Goal: Task Accomplishment & Management: Use online tool/utility

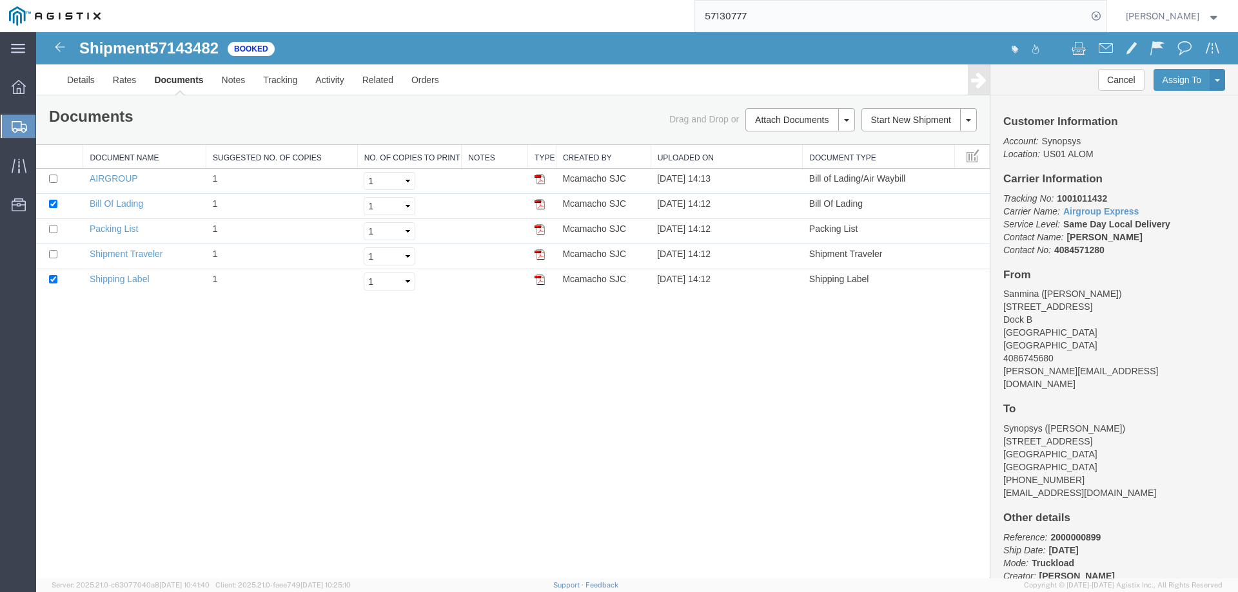
click at [979, 22] on input "57130777" at bounding box center [891, 16] width 392 height 31
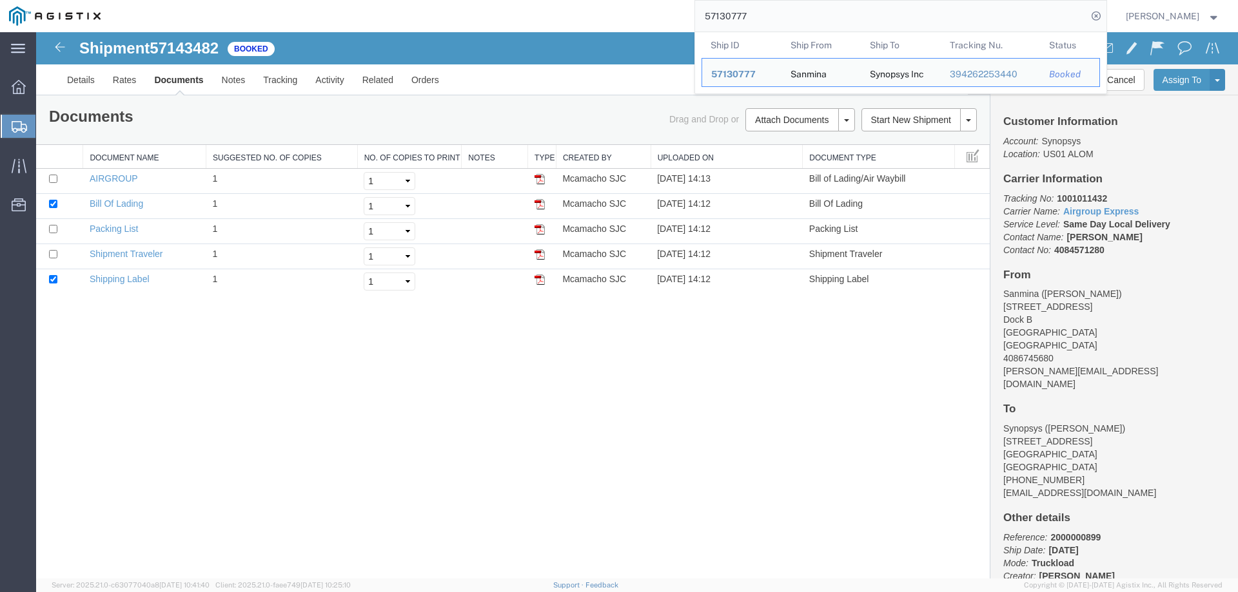
click at [979, 22] on input "57130777" at bounding box center [891, 16] width 392 height 31
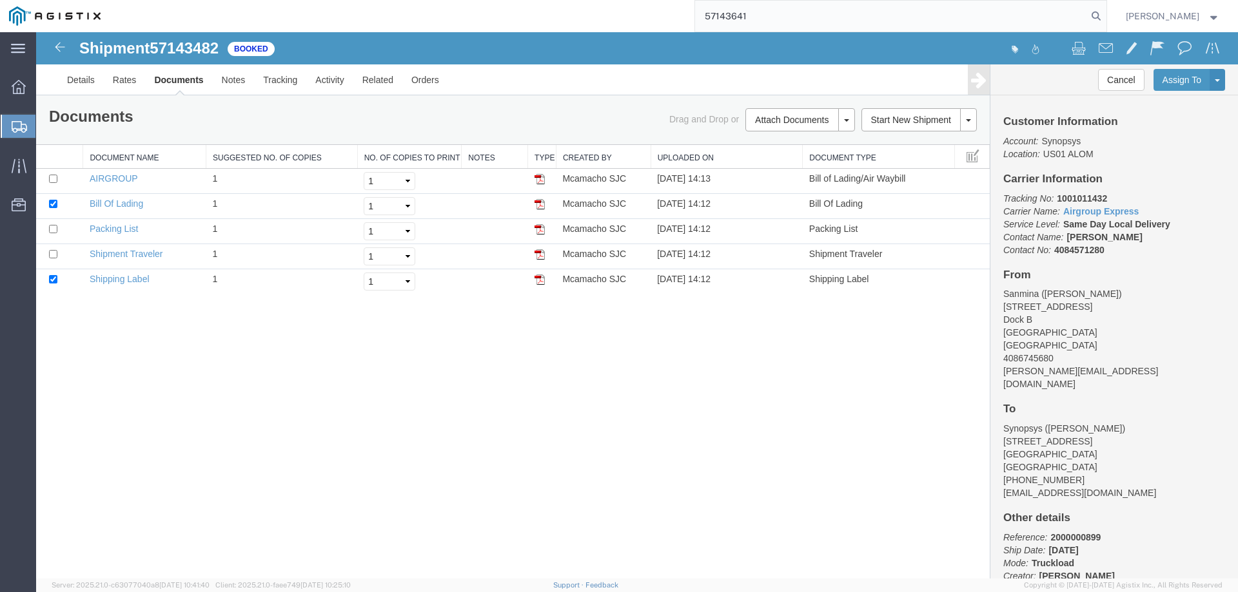
type input "57143641"
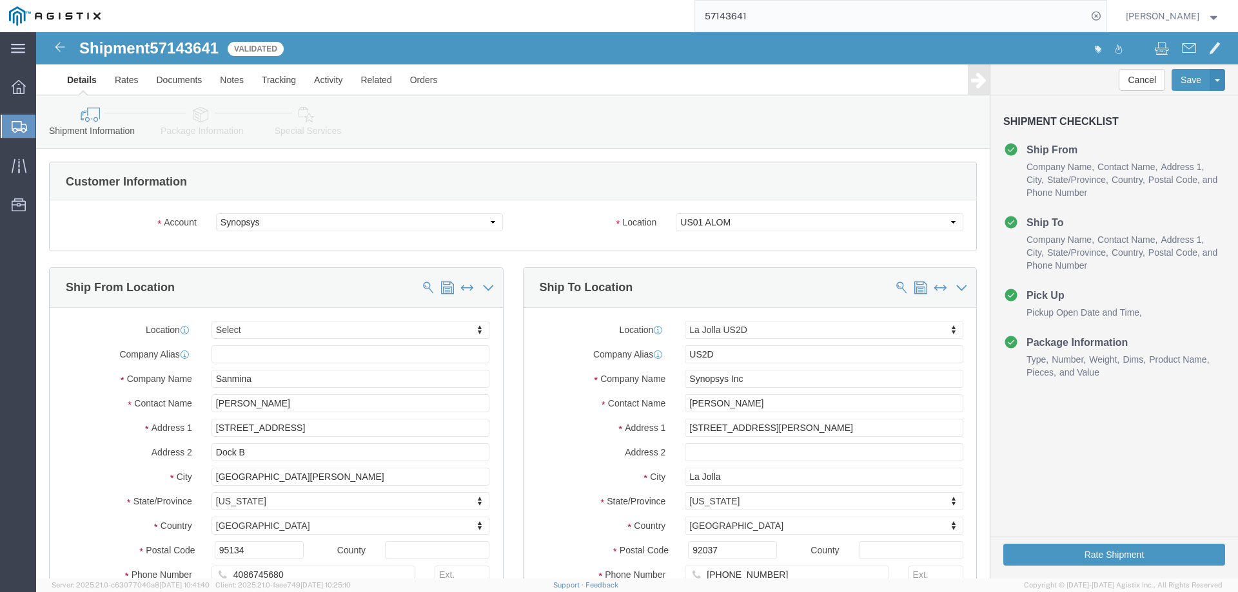
select select
select select "63192"
click link "Documents"
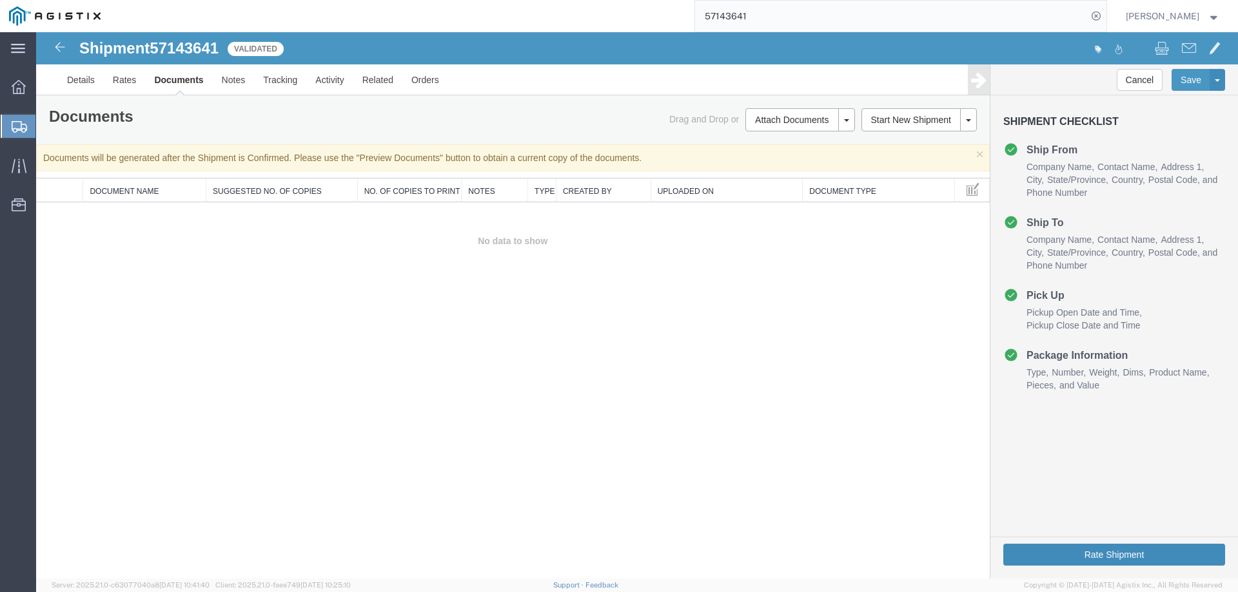
click at [1085, 558] on button "Rate Shipment" at bounding box center [1114, 555] width 222 height 22
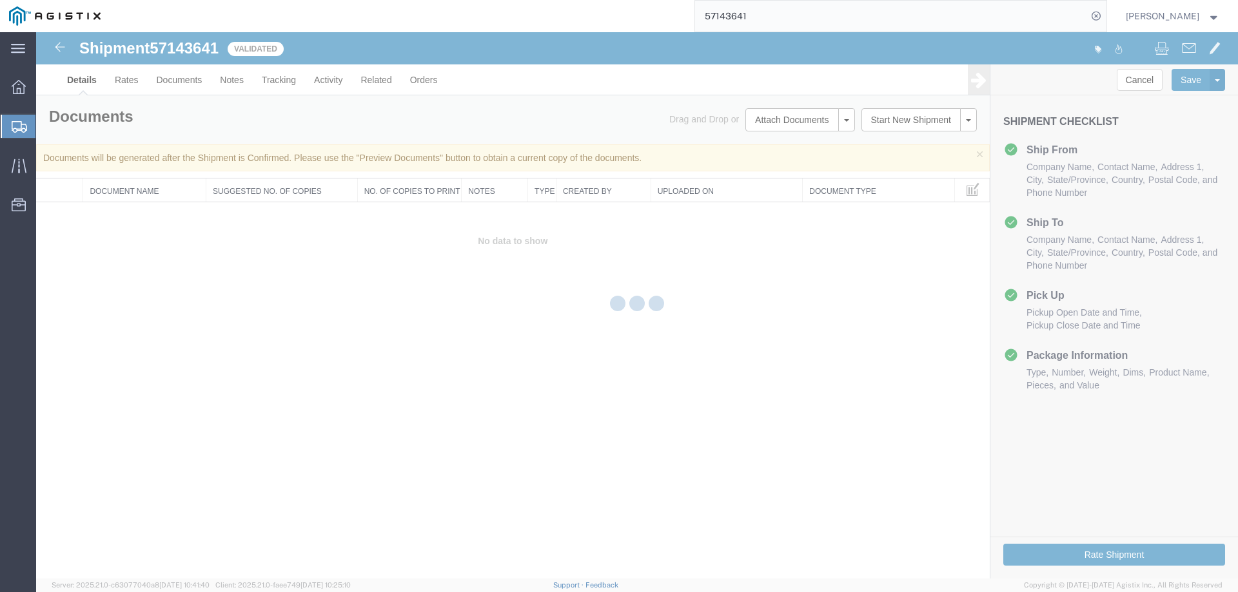
select select "63192"
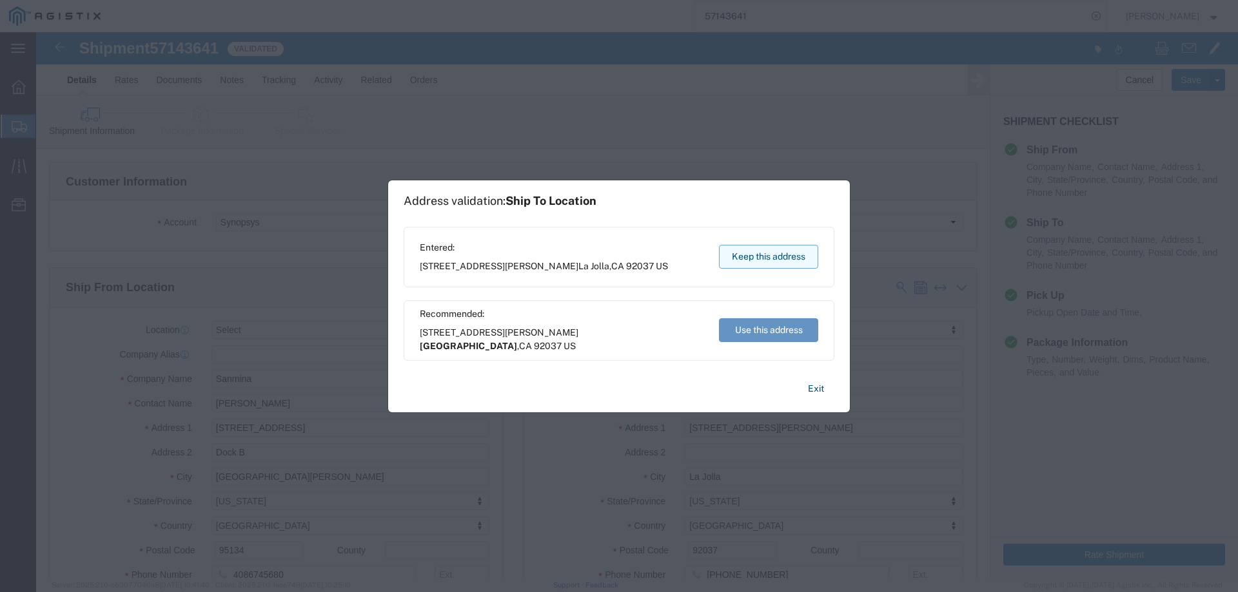
click at [722, 255] on button "Keep this address" at bounding box center [768, 257] width 99 height 24
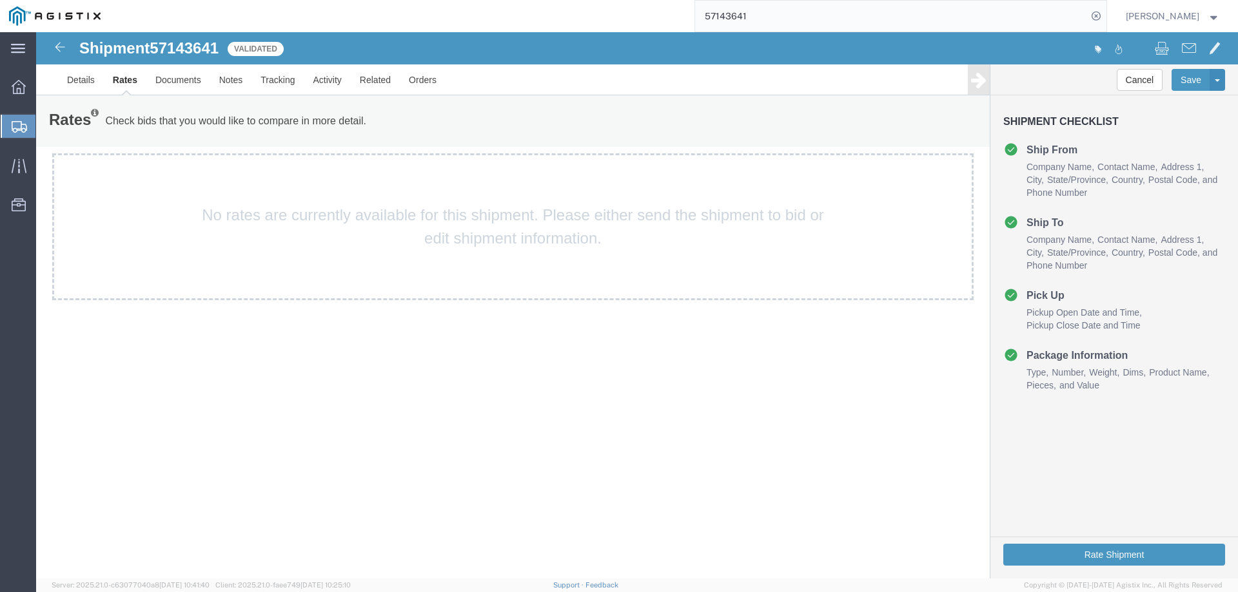
click at [429, 255] on div "No rates are currently available for this shipment. Please either send the ship…" at bounding box center [512, 226] width 921 height 147
click at [188, 40] on span "57143641" at bounding box center [184, 47] width 69 height 17
click at [420, 315] on div "Shipment 57143641 0 of 0 Validated Details Rates Documents Notes Tracking Activ…" at bounding box center [637, 305] width 1202 height 547
drag, startPoint x: 383, startPoint y: 124, endPoint x: 106, endPoint y: 121, distance: 277.2
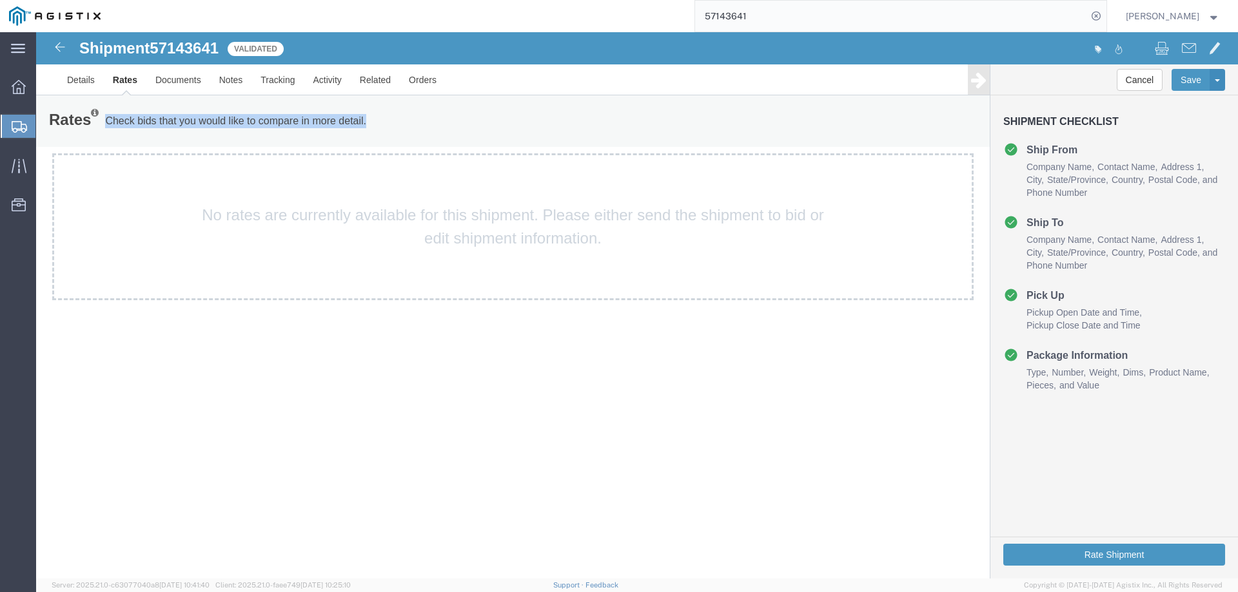
click at [106, 121] on div "Rates Check bids that you would like to compare in more detail. Compare Filter" at bounding box center [315, 121] width 553 height 26
click at [52, 52] on link at bounding box center [60, 47] width 26 height 26
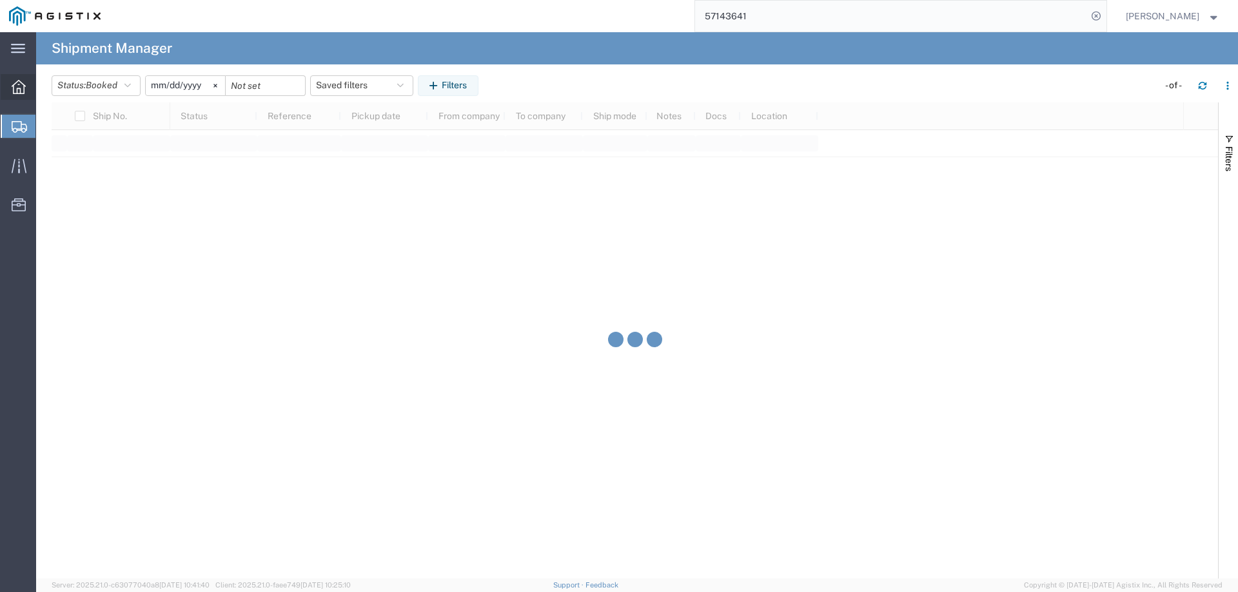
click at [18, 74] on div at bounding box center [19, 87] width 36 height 26
